Goal: Find contact information: Find contact information

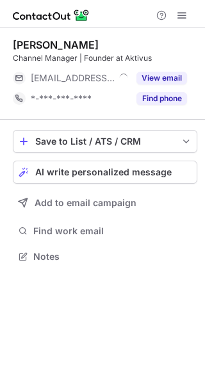
scroll to position [6, 6]
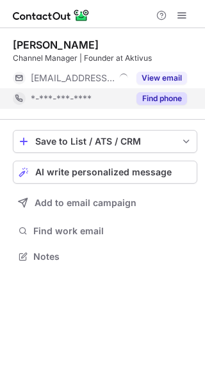
click at [154, 99] on button "Find phone" at bounding box center [161, 98] width 51 height 13
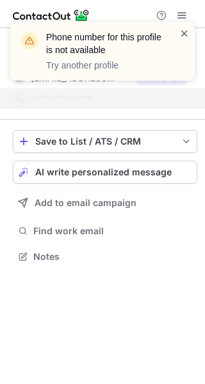
click at [184, 34] on span at bounding box center [184, 33] width 10 height 13
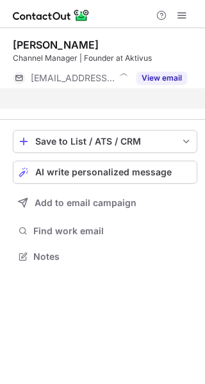
scroll to position [226, 205]
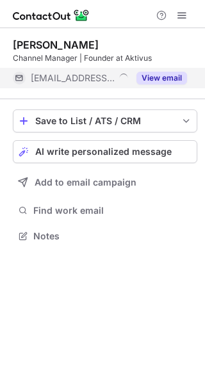
click at [159, 78] on button "View email" at bounding box center [161, 78] width 51 height 13
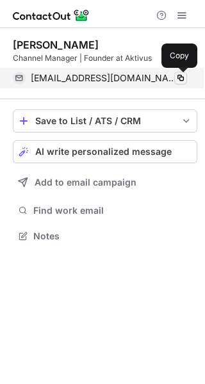
click at [180, 77] on span at bounding box center [180, 78] width 10 height 10
